Goal: Information Seeking & Learning: Find specific page/section

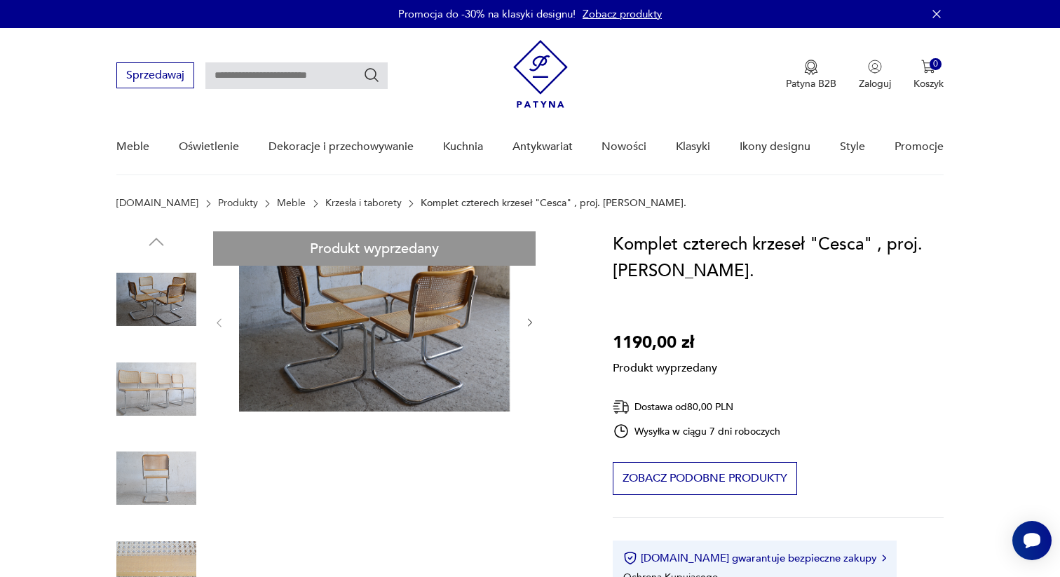
click at [302, 81] on input "text" at bounding box center [296, 75] width 182 height 27
type input "*****"
